Goal: Task Accomplishment & Management: Manage account settings

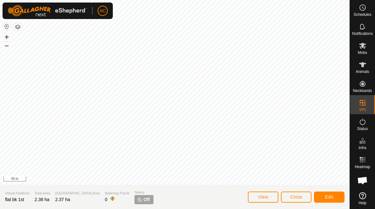
click at [271, 199] on button "View" at bounding box center [263, 197] width 31 height 11
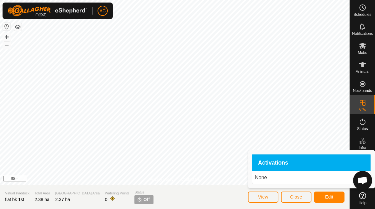
click at [261, 201] on button "View" at bounding box center [263, 197] width 31 height 11
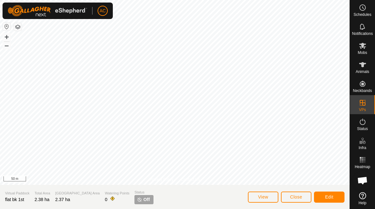
click at [332, 196] on span "Edit" at bounding box center [329, 197] width 8 height 5
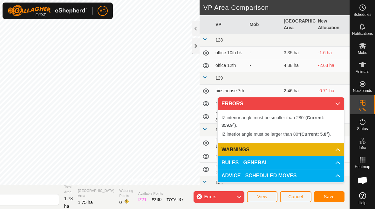
click at [300, 200] on button "Cancel" at bounding box center [295, 197] width 31 height 11
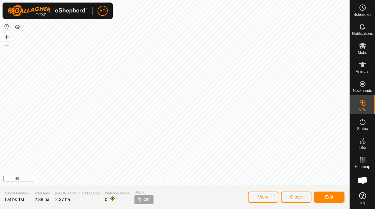
click at [296, 198] on span "Close" at bounding box center [296, 197] width 12 height 5
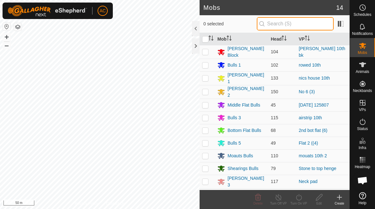
click at [303, 23] on input "text" at bounding box center [295, 23] width 77 height 13
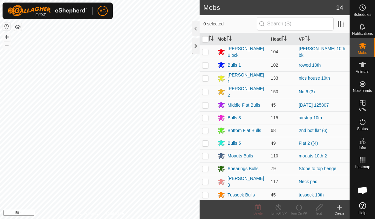
click at [364, 53] on span "Mobs" at bounding box center [362, 53] width 9 height 4
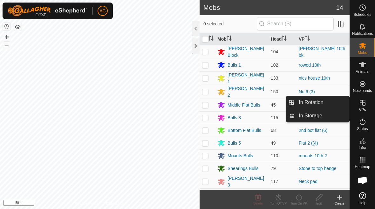
click at [328, 103] on link "In Rotation" at bounding box center [322, 102] width 54 height 13
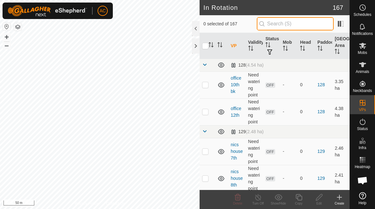
click at [296, 26] on input "text" at bounding box center [295, 23] width 77 height 13
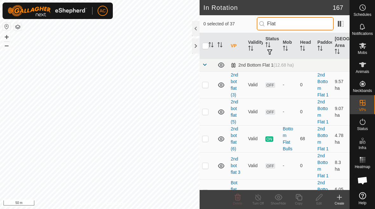
type input "Flat"
click at [208, 151] on td at bounding box center [207, 139] width 15 height 27
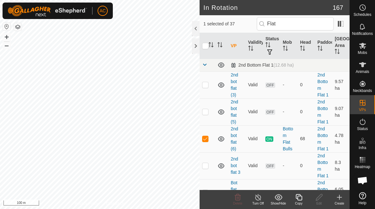
click at [207, 143] on td at bounding box center [207, 139] width 15 height 27
checkbox input "false"
click at [206, 114] on p-checkbox at bounding box center [205, 111] width 6 height 5
checkbox input "true"
click at [207, 87] on p-checkbox at bounding box center [205, 84] width 6 height 5
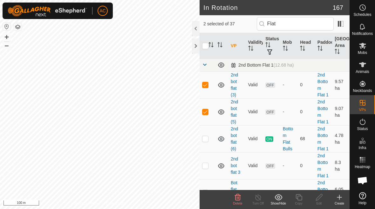
click at [238, 204] on span "Delete" at bounding box center [237, 203] width 9 height 3
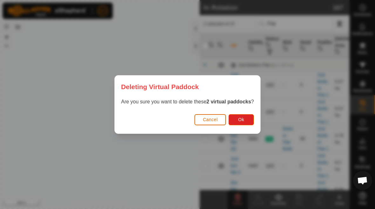
click at [242, 119] on span "Ok" at bounding box center [241, 119] width 6 height 5
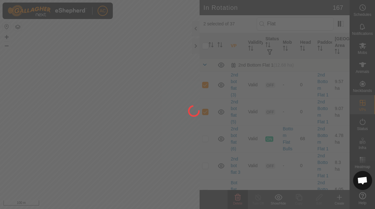
checkbox input "false"
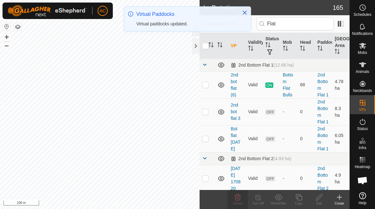
click at [206, 112] on p-checkbox at bounding box center [205, 111] width 6 height 5
checkbox input "true"
click at [208, 142] on td at bounding box center [207, 139] width 15 height 27
checkbox input "true"
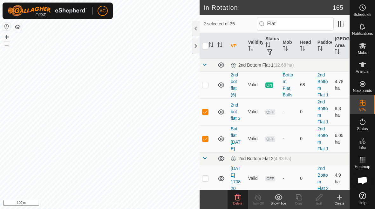
click at [240, 201] on icon at bounding box center [238, 198] width 8 height 8
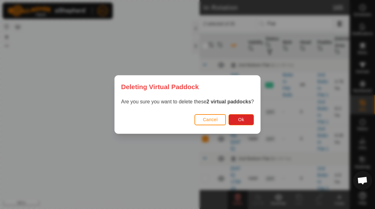
click at [244, 120] on span "Ok" at bounding box center [241, 119] width 6 height 5
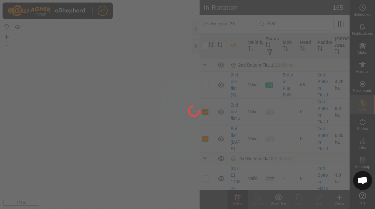
checkbox input "false"
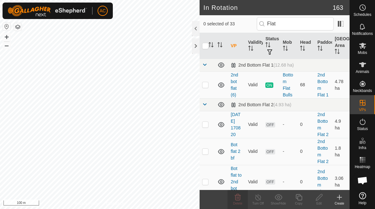
click at [207, 115] on td at bounding box center [207, 124] width 15 height 27
click at [207, 125] on p-checkbox at bounding box center [205, 124] width 6 height 5
checkbox input "false"
click at [310, 26] on input "Flat" at bounding box center [295, 23] width 77 height 13
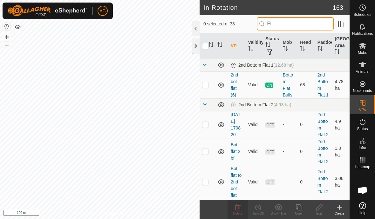
type input "F"
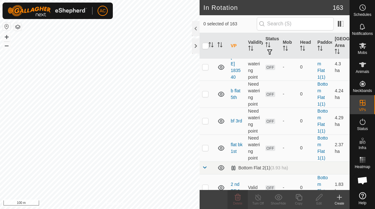
scroll to position [1385, 0]
click at [207, 149] on p-checkbox at bounding box center [205, 148] width 6 height 5
checkbox input "true"
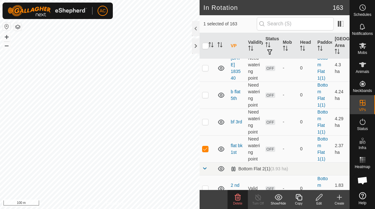
click at [206, 123] on p-checkbox at bounding box center [205, 121] width 6 height 5
checkbox input "true"
click at [207, 94] on p-checkbox at bounding box center [205, 94] width 6 height 5
checkbox input "true"
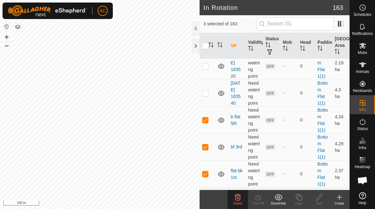
scroll to position [1358, 0]
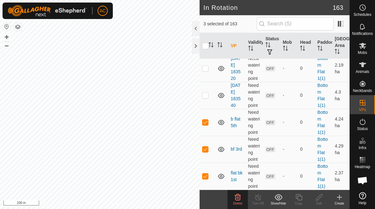
click at [206, 94] on p-checkbox at bounding box center [205, 95] width 6 height 5
checkbox input "true"
click at [208, 70] on td at bounding box center [207, 68] width 15 height 27
checkbox input "true"
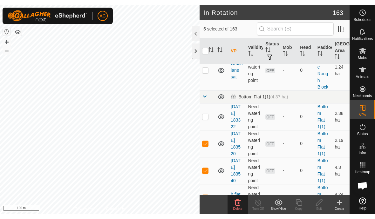
scroll to position [1286, 0]
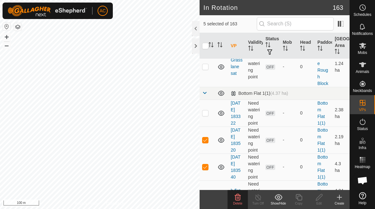
click at [209, 114] on td at bounding box center [207, 113] width 15 height 27
click at [241, 200] on delete-svg-icon at bounding box center [238, 198] width 20 height 8
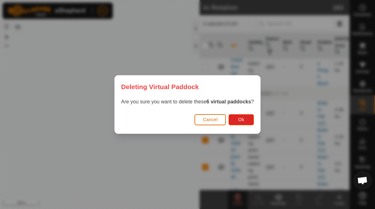
click at [245, 123] on button "Ok" at bounding box center [240, 119] width 25 height 11
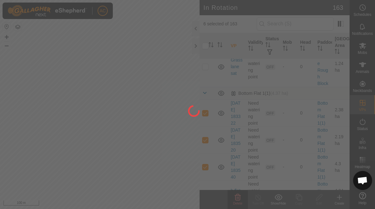
checkbox input "false"
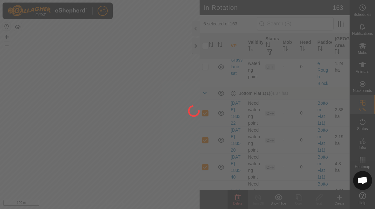
checkbox input "false"
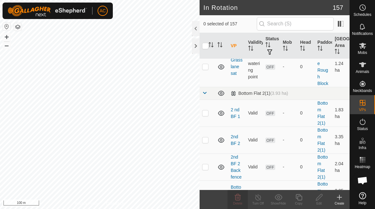
click at [340, 200] on icon at bounding box center [340, 198] width 8 height 8
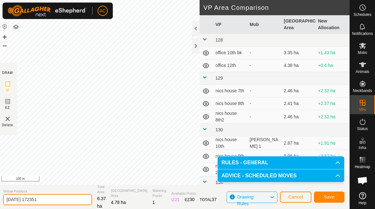
click at [62, 200] on input "[DATE] 172351" at bounding box center [47, 199] width 89 height 11
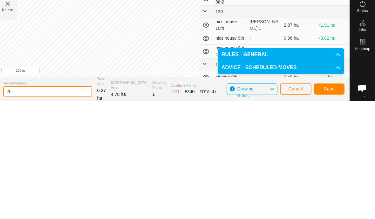
type input "2"
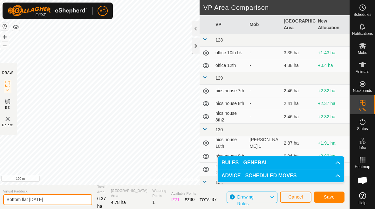
type input "Bottom flat [DATE]"
click at [330, 198] on span "Save" at bounding box center [329, 197] width 11 height 5
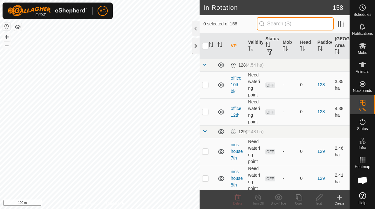
click at [294, 21] on input "text" at bounding box center [295, 23] width 77 height 13
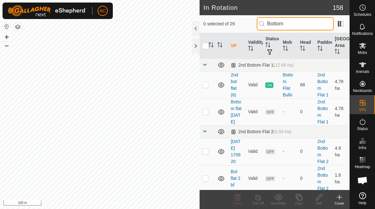
type input "Bottom"
click at [294, 119] on td "-" at bounding box center [288, 112] width 17 height 27
click at [202, 113] on p-checkbox at bounding box center [205, 111] width 6 height 5
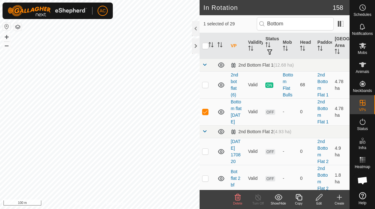
checkbox input "true"
click at [320, 202] on div "Edit" at bounding box center [319, 203] width 20 height 5
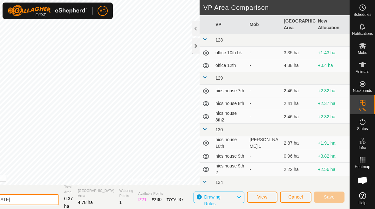
click at [57, 199] on input "Bottom flat [DATE]" at bounding box center [14, 199] width 89 height 11
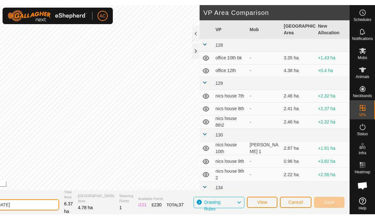
scroll to position [1, 0]
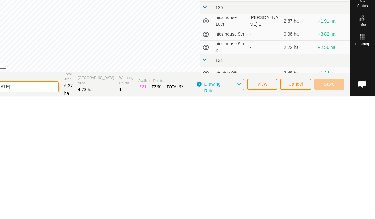
click at [58, 204] on input "Bottom flat [DATE]" at bounding box center [14, 209] width 89 height 11
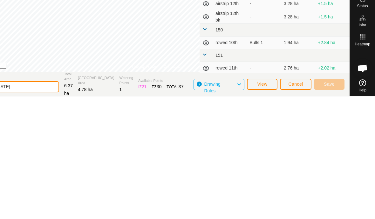
click at [59, 204] on input "Bottom flat [DATE]" at bounding box center [14, 209] width 89 height 11
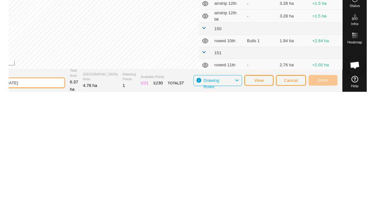
scroll to position [147, 0]
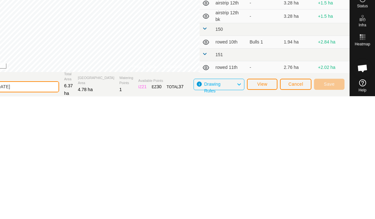
click at [59, 204] on input "Bottom flat [DATE]" at bounding box center [14, 209] width 89 height 11
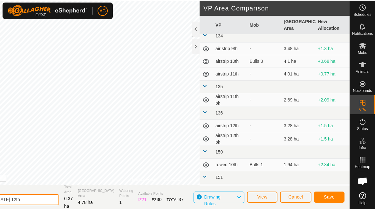
type input "Bottom flat [DATE] 12th"
click at [334, 195] on span "Save" at bounding box center [329, 196] width 11 height 5
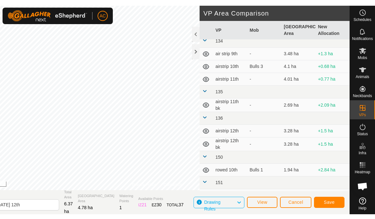
scroll to position [0, 0]
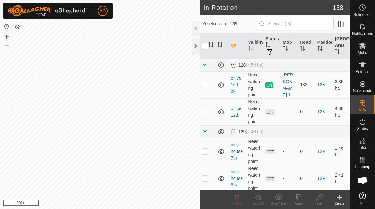
click at [339, 200] on icon at bounding box center [340, 198] width 8 height 8
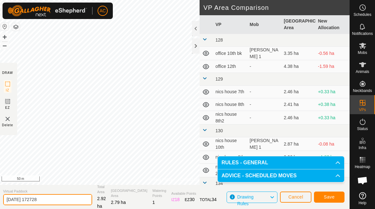
click at [62, 203] on input "[DATE] 172728" at bounding box center [47, 199] width 89 height 11
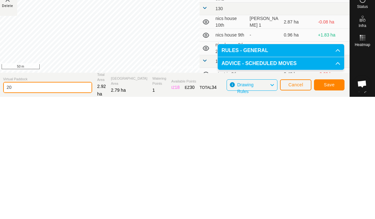
type input "2"
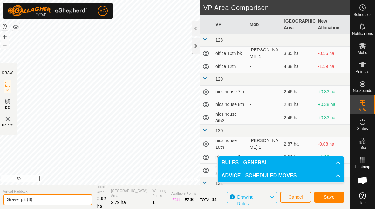
type input "Gravel pit (3)"
click at [332, 198] on span "Save" at bounding box center [329, 197] width 11 height 5
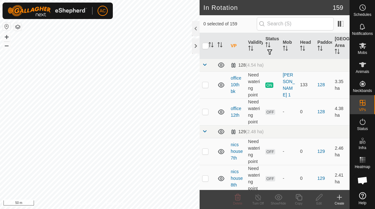
click at [338, 204] on div "Create" at bounding box center [339, 203] width 20 height 5
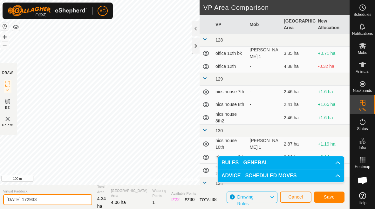
click at [58, 201] on input "[DATE] 172933" at bounding box center [47, 199] width 89 height 11
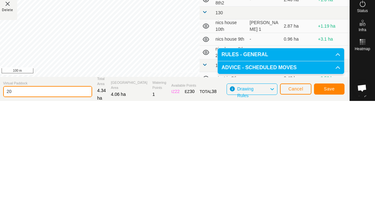
type input "2"
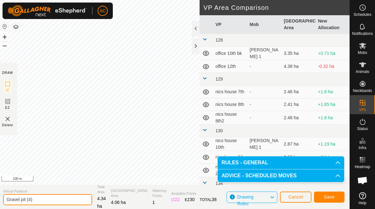
type input "Gravel pit (4)"
click at [331, 196] on span "Save" at bounding box center [329, 197] width 11 height 5
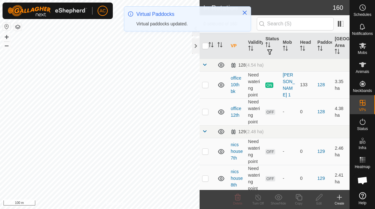
click at [242, 11] on icon "Close" at bounding box center [244, 12] width 5 height 5
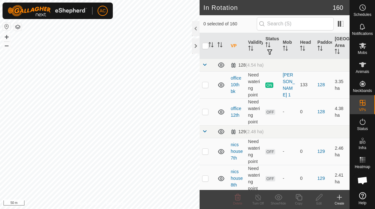
click at [342, 199] on icon at bounding box center [340, 198] width 8 height 8
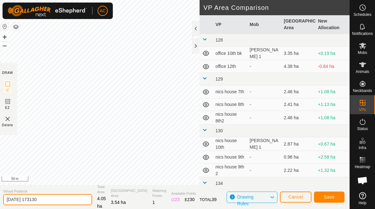
click at [52, 201] on input "[DATE] 173130" at bounding box center [47, 199] width 89 height 11
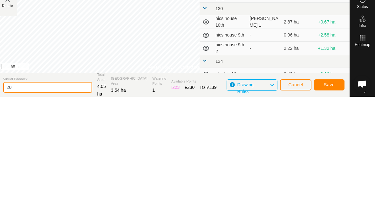
type input "2"
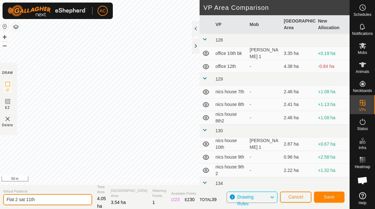
type input "Flat 2 sat 11th"
click at [332, 200] on button "Save" at bounding box center [329, 197] width 31 height 11
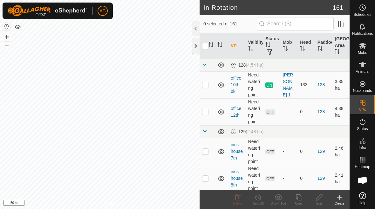
click at [342, 200] on icon at bounding box center [340, 198] width 8 height 8
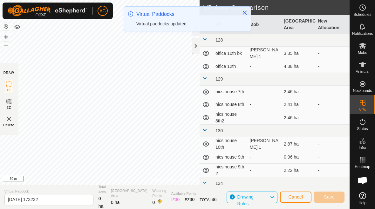
click at [245, 12] on icon "Close" at bounding box center [245, 13] width 4 height 4
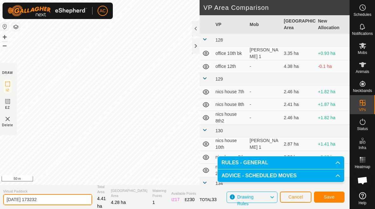
click at [58, 200] on input "[DATE] 173232" at bounding box center [47, 199] width 89 height 11
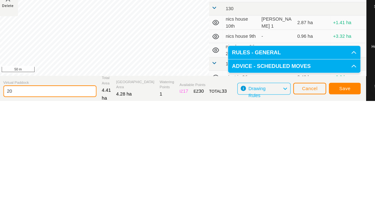
type input "2"
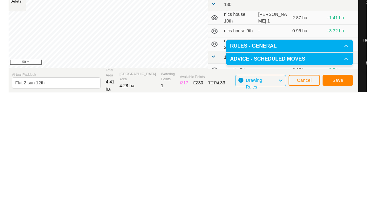
scroll to position [10, 0]
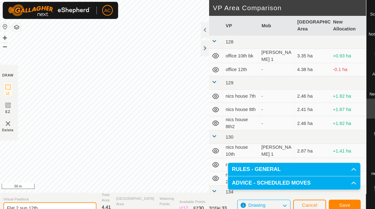
type input "Flat 2 sun 12th"
click at [331, 191] on button "Save" at bounding box center [329, 196] width 31 height 11
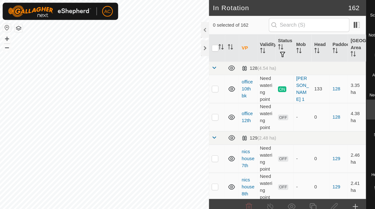
click at [338, 194] on icon at bounding box center [340, 198] width 8 height 8
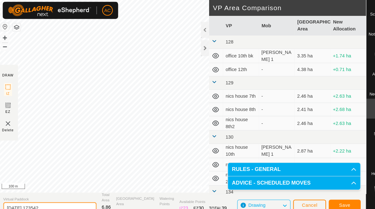
click at [57, 194] on input "[DATE] 173542" at bounding box center [47, 199] width 89 height 11
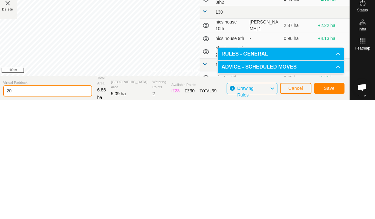
type input "2"
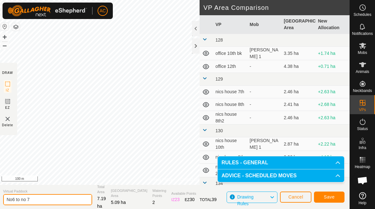
type input "No6 to no 7"
click at [328, 196] on span "Save" at bounding box center [329, 197] width 11 height 5
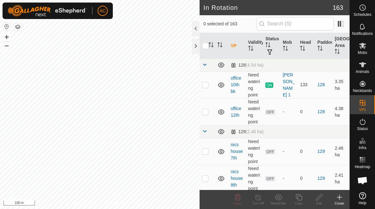
click at [339, 199] on icon at bounding box center [339, 197] width 0 height 4
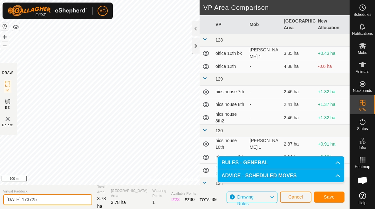
click at [60, 199] on input "[DATE] 173725" at bounding box center [47, 199] width 89 height 11
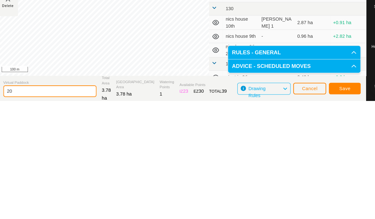
type input "2"
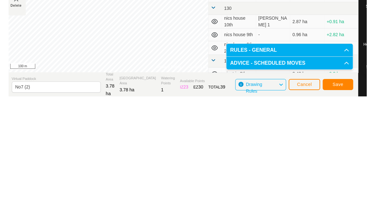
scroll to position [10, 0]
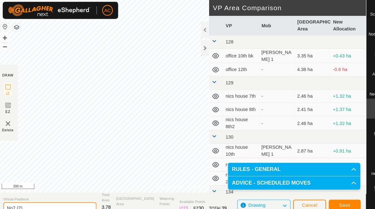
type input "No7 (2)"
click at [332, 194] on span "Save" at bounding box center [329, 196] width 11 height 5
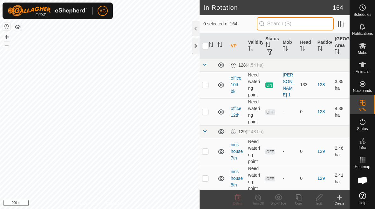
click at [321, 26] on input "text" at bounding box center [295, 23] width 77 height 13
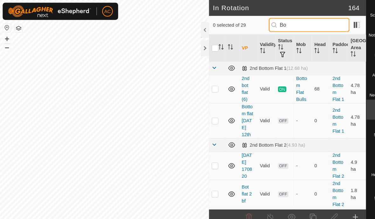
type input "B"
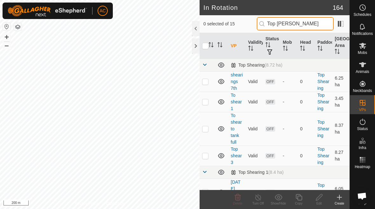
type input "Top [PERSON_NAME]"
click at [205, 87] on td at bounding box center [207, 81] width 15 height 20
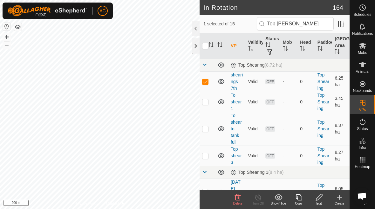
click at [206, 80] on p-checkbox at bounding box center [205, 81] width 6 height 5
checkbox input "false"
click at [206, 104] on p-checkbox at bounding box center [205, 101] width 6 height 5
checkbox input "true"
click at [207, 131] on p-checkbox at bounding box center [205, 128] width 6 height 5
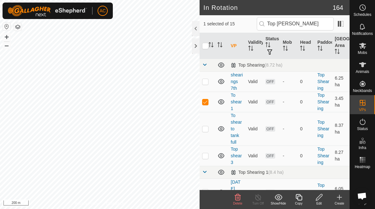
checkbox input "true"
click at [206, 160] on td at bounding box center [207, 156] width 15 height 20
checkbox input "true"
click at [206, 131] on p-checkbox at bounding box center [205, 128] width 6 height 5
checkbox input "false"
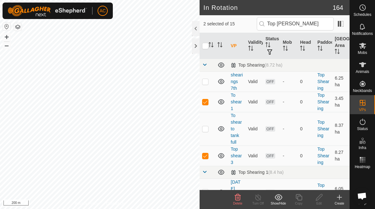
click at [205, 102] on p-checkbox at bounding box center [205, 101] width 6 height 5
checkbox input "false"
click at [205, 161] on td at bounding box center [207, 156] width 15 height 20
checkbox input "false"
click at [207, 105] on td at bounding box center [207, 102] width 15 height 20
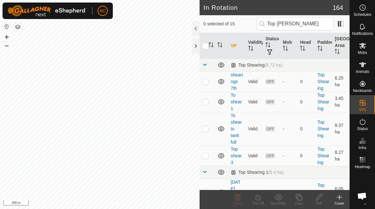
checkbox input "true"
click at [207, 157] on p-checkbox at bounding box center [205, 155] width 6 height 5
click at [206, 157] on p-checkbox at bounding box center [205, 155] width 6 height 5
checkbox input "false"
click at [205, 105] on td at bounding box center [207, 102] width 15 height 20
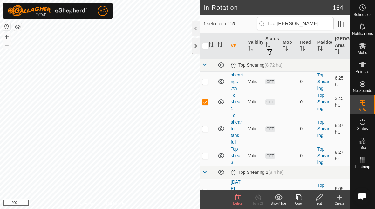
checkbox input "false"
click at [206, 81] on p-checkbox at bounding box center [205, 81] width 6 height 5
checkbox input "true"
click at [321, 200] on icon at bounding box center [319, 198] width 8 height 8
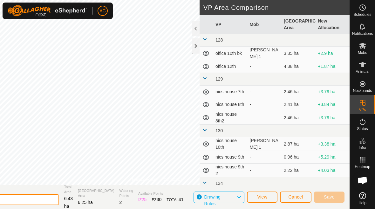
click at [55, 198] on input "shearings 7th" at bounding box center [14, 199] width 89 height 11
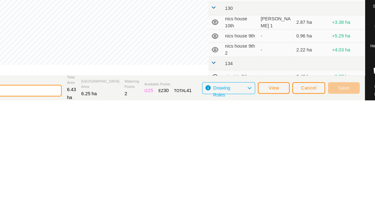
scroll to position [1, 0]
type input "s"
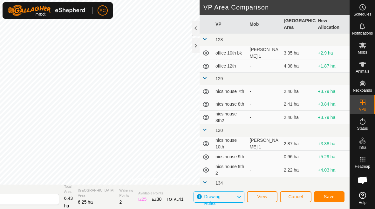
scroll to position [0, 0]
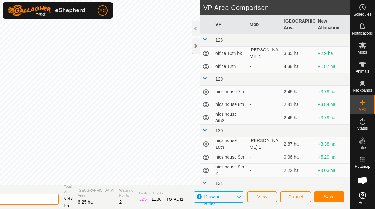
type input "Top shear (2)"
click at [332, 196] on span "Save" at bounding box center [329, 196] width 11 height 5
